Goal: Find specific page/section: Find specific page/section

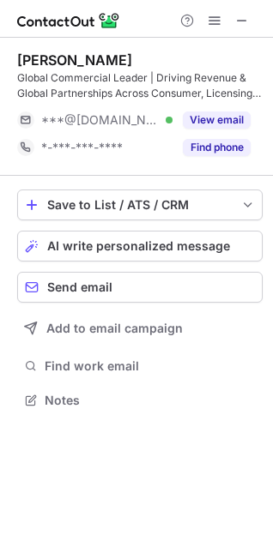
scroll to position [389, 273]
